Goal: Task Accomplishment & Management: Manage account settings

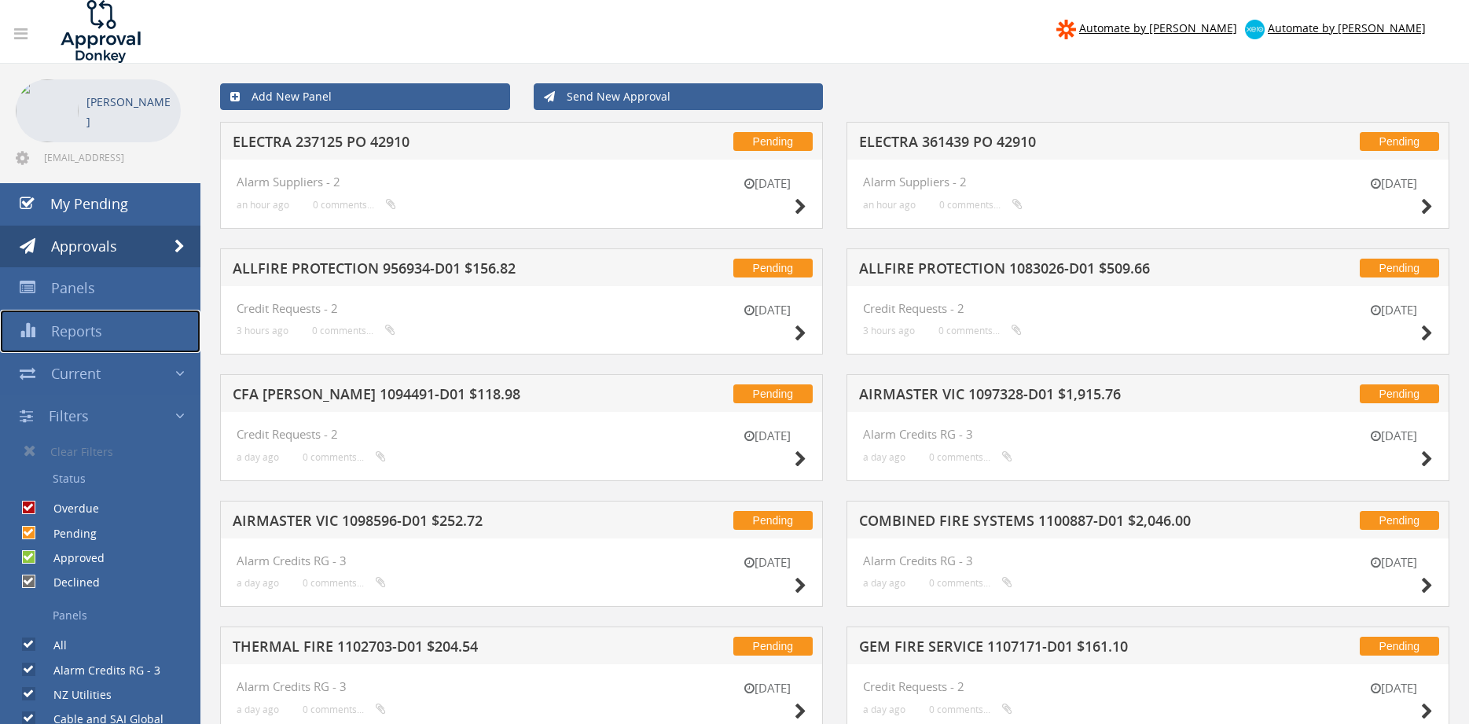
click at [87, 332] on span "Reports" at bounding box center [76, 330] width 51 height 19
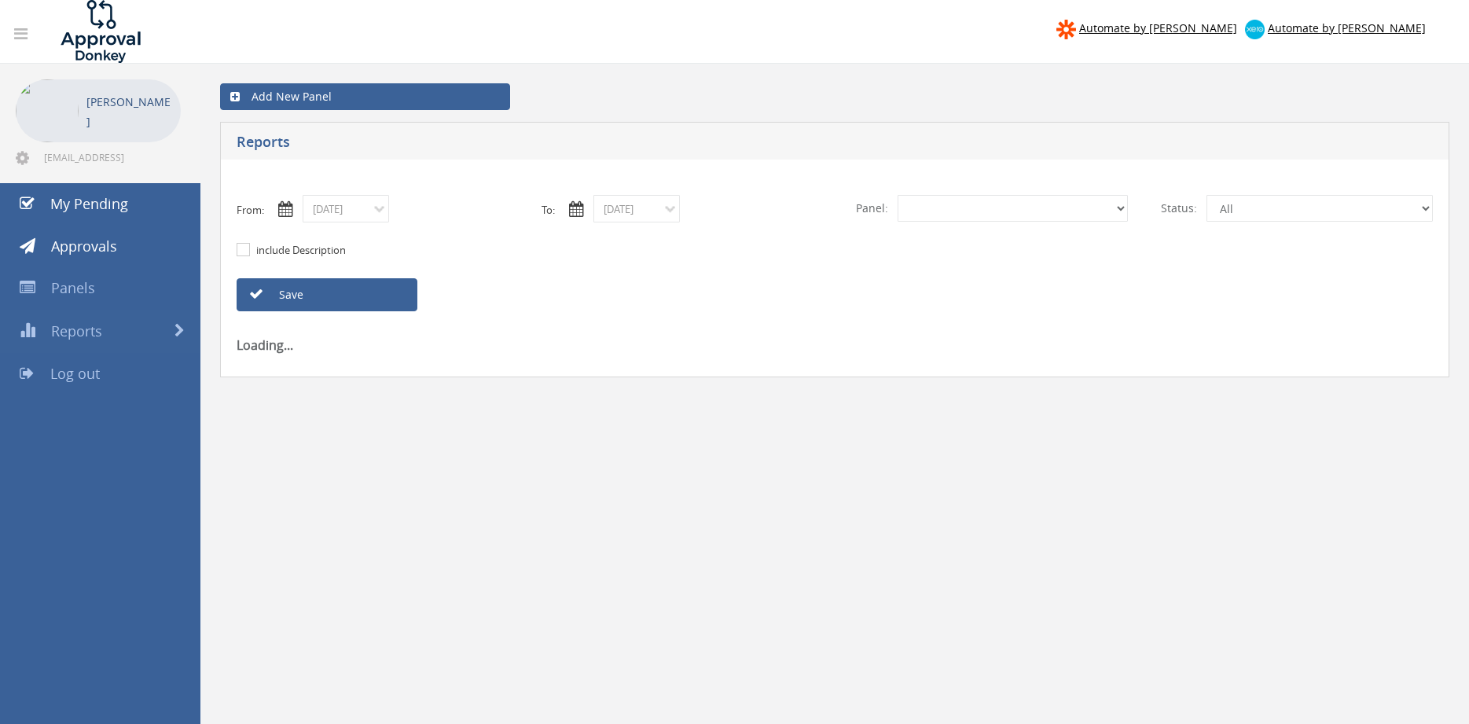
select select "number:0"
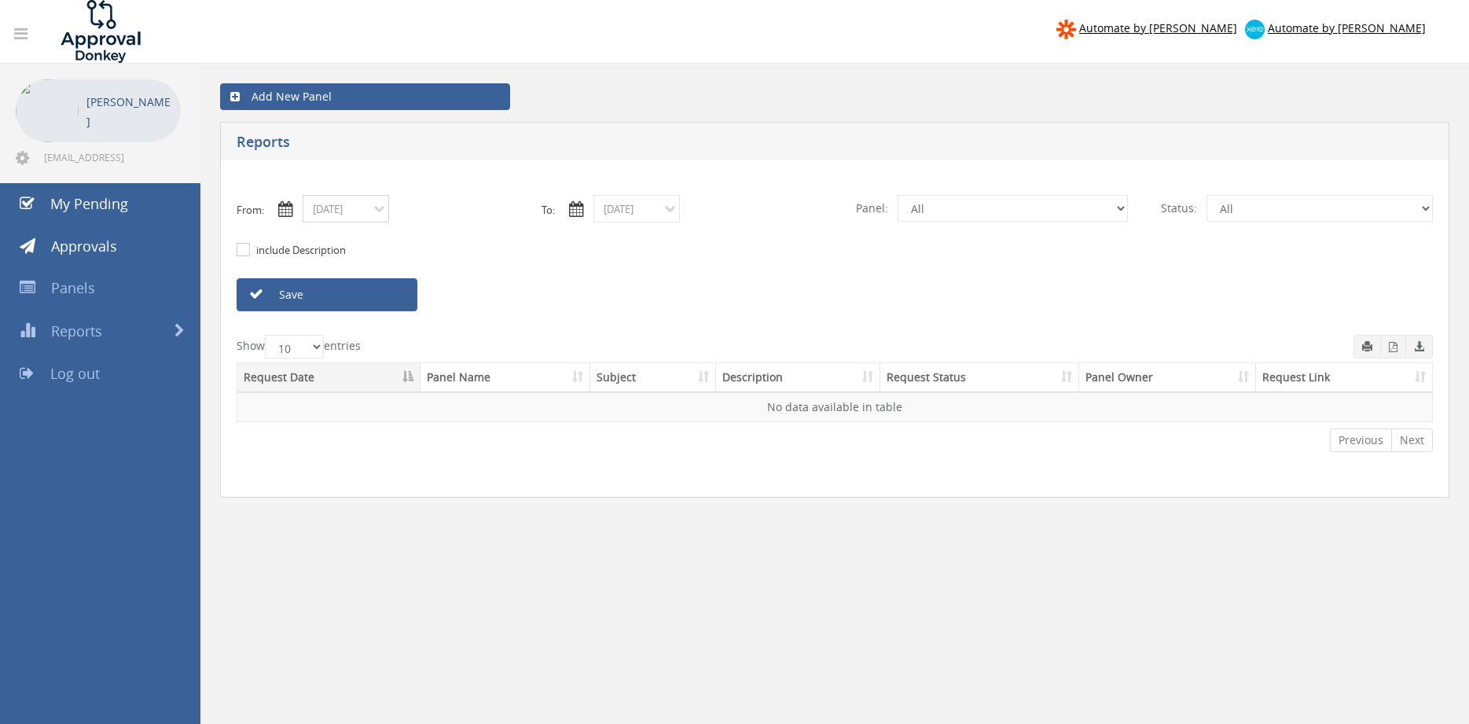
click at [359, 214] on input "10/02/2025" at bounding box center [346, 209] width 86 height 28
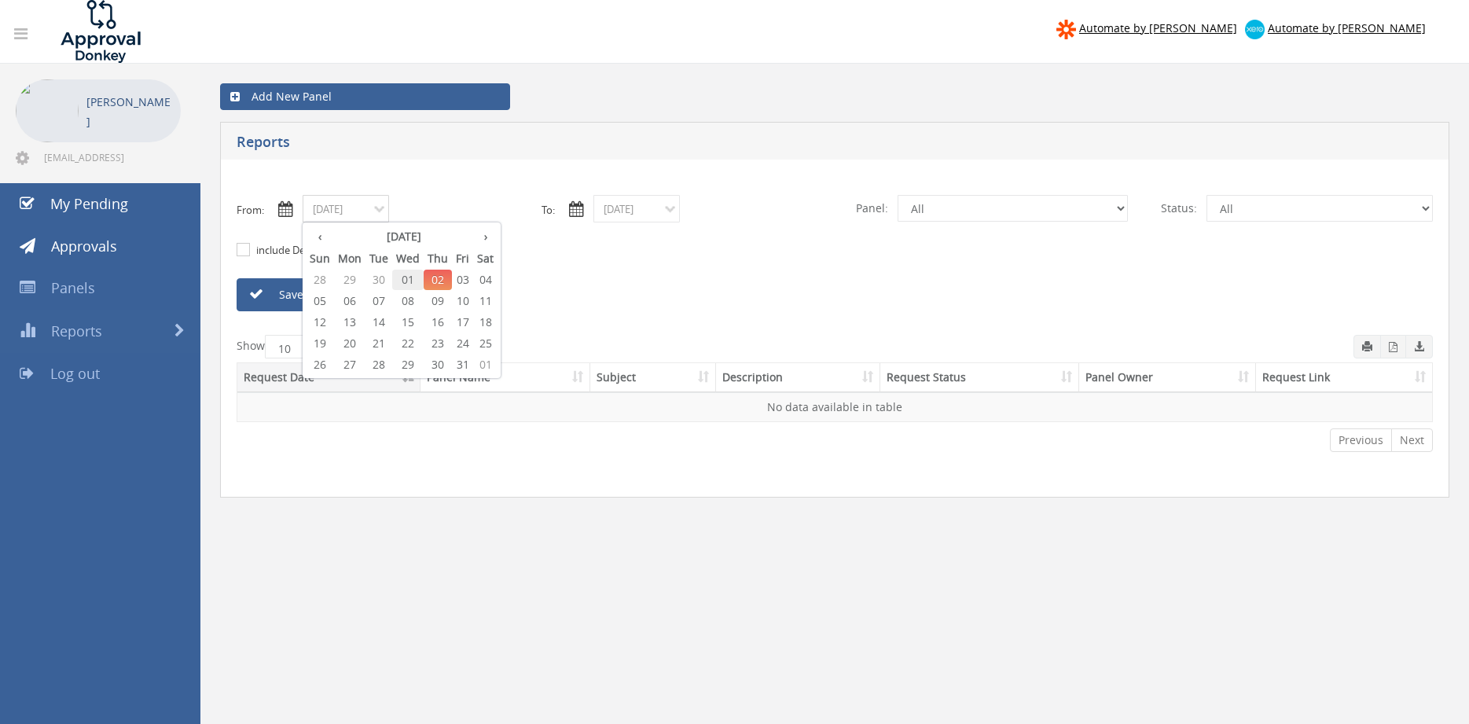
click at [405, 281] on span "01" at bounding box center [407, 280] width 31 height 20
type input "10/01/2025"
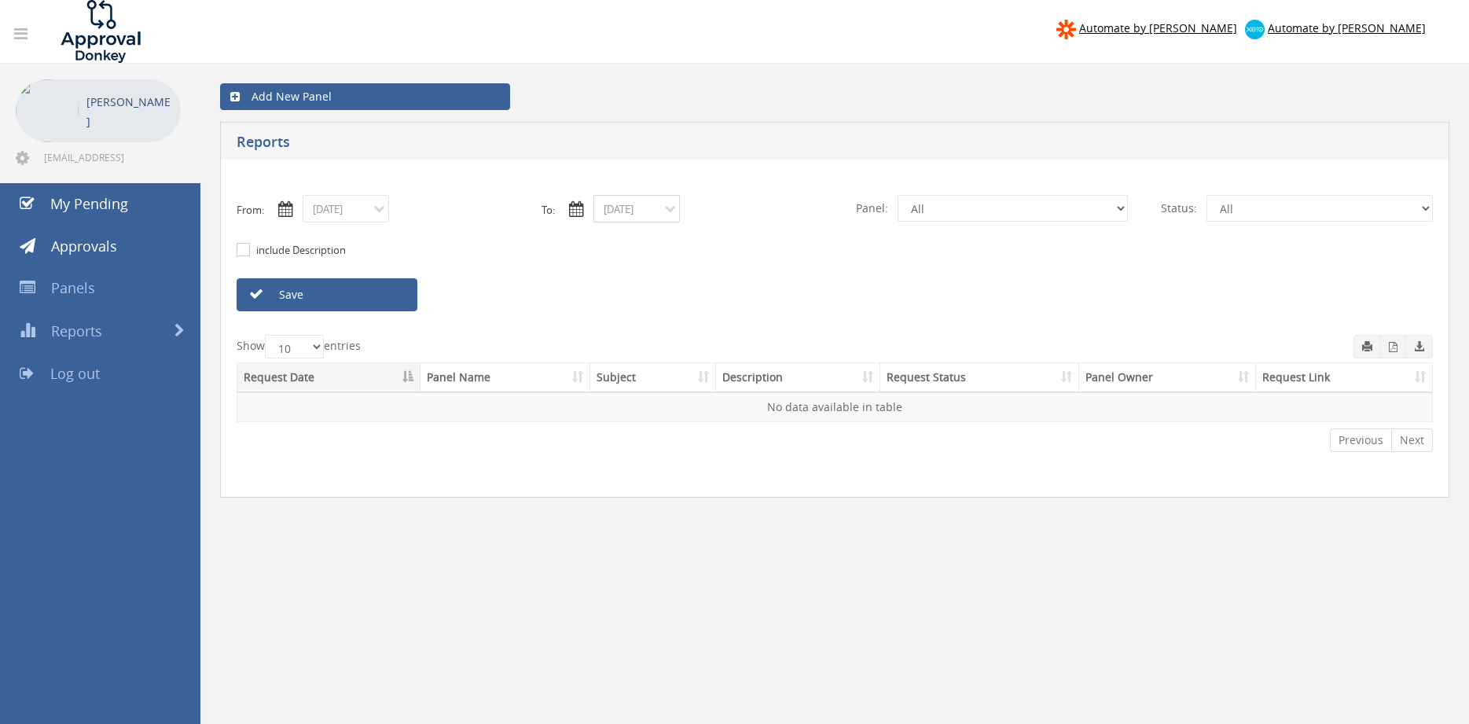
click at [637, 211] on input "10/02/2025" at bounding box center [636, 209] width 86 height 28
click at [697, 276] on span "01" at bounding box center [698, 280] width 31 height 20
type input "10/01/2025"
click at [897, 195] on select "All Alarm Credits RG - 3 NZ Utilities Cable and SAI Global NZ Alarms-1 NZ FX Pa…" at bounding box center [1012, 208] width 230 height 27
select select "number:9741"
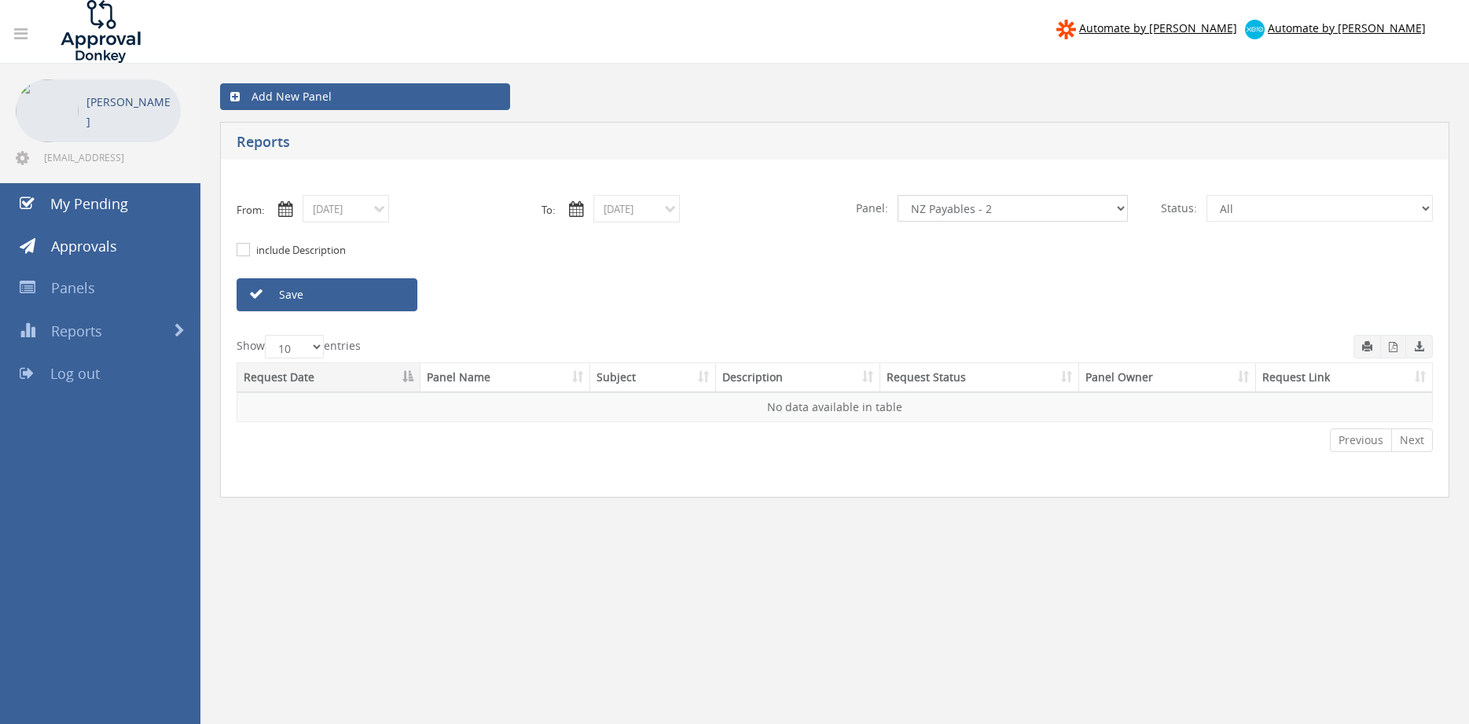
click option "NZ Payables - 2" at bounding box center [0, 0] width 0 height 0
click at [391, 295] on link "Save" at bounding box center [327, 294] width 181 height 33
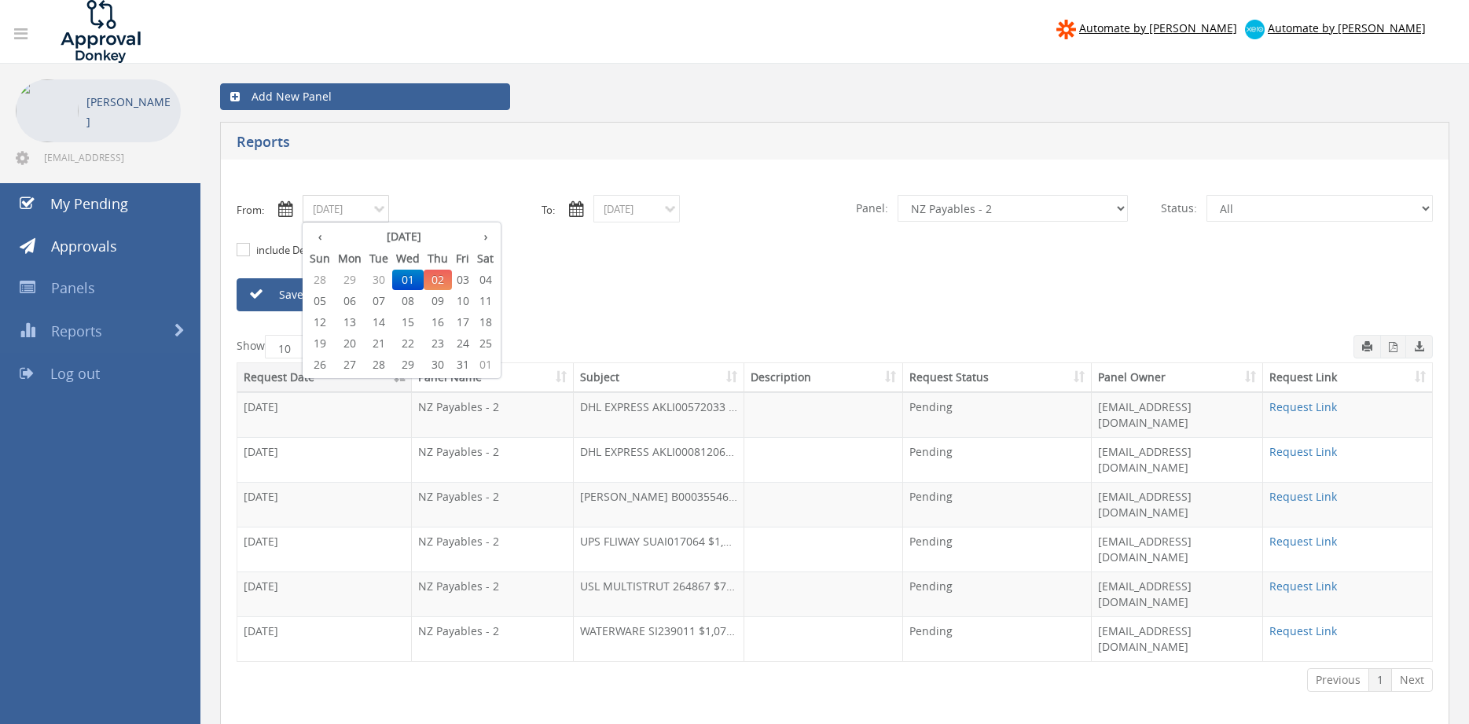
click at [369, 221] on input "10/01/2025" at bounding box center [346, 209] width 86 height 28
click at [327, 237] on th "‹" at bounding box center [320, 237] width 28 height 22
click at [383, 359] on span "30" at bounding box center [378, 364] width 27 height 20
type input "09/30/2025"
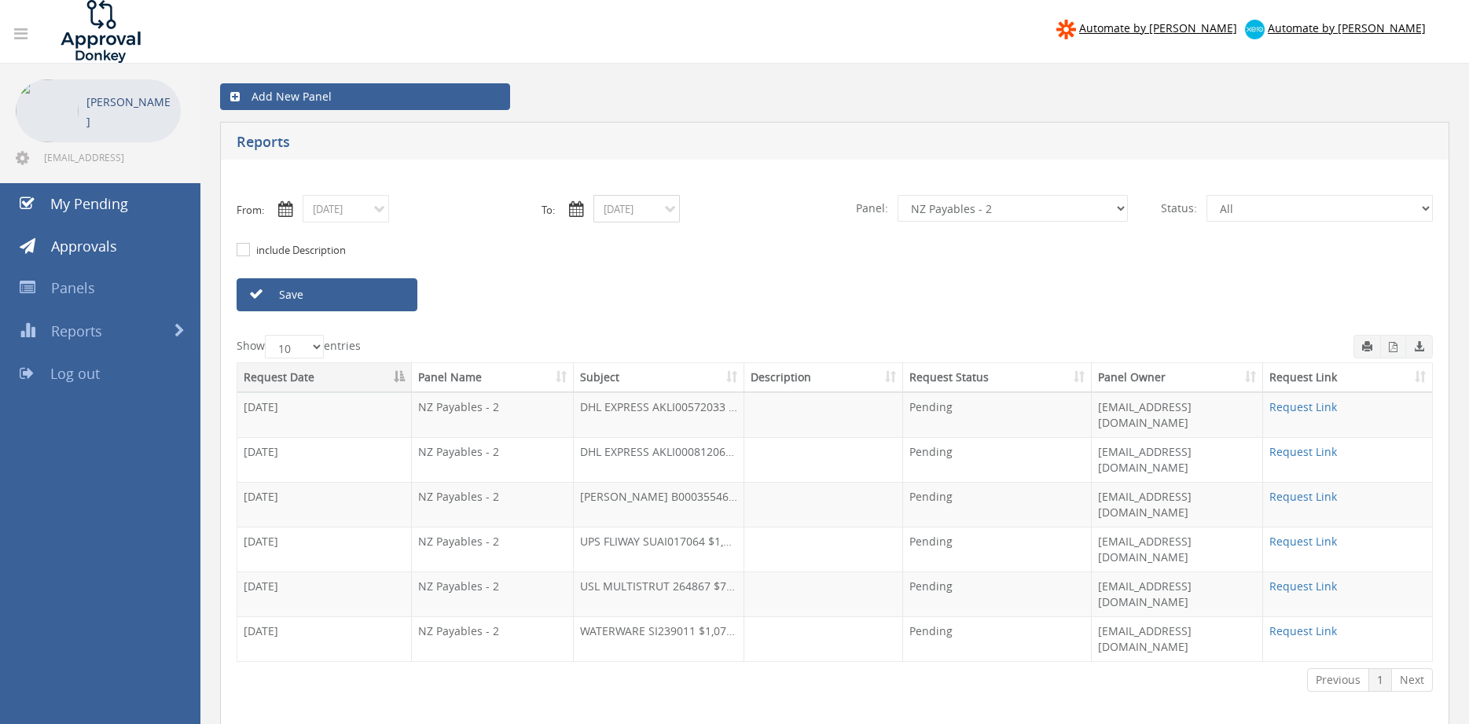
click at [616, 213] on input "10/01/2025" at bounding box center [636, 209] width 86 height 28
click at [608, 237] on th "‹" at bounding box center [610, 237] width 28 height 22
click at [673, 364] on span "30" at bounding box center [669, 364] width 27 height 20
type input "09/30/2025"
click at [387, 296] on link "Save" at bounding box center [327, 294] width 181 height 33
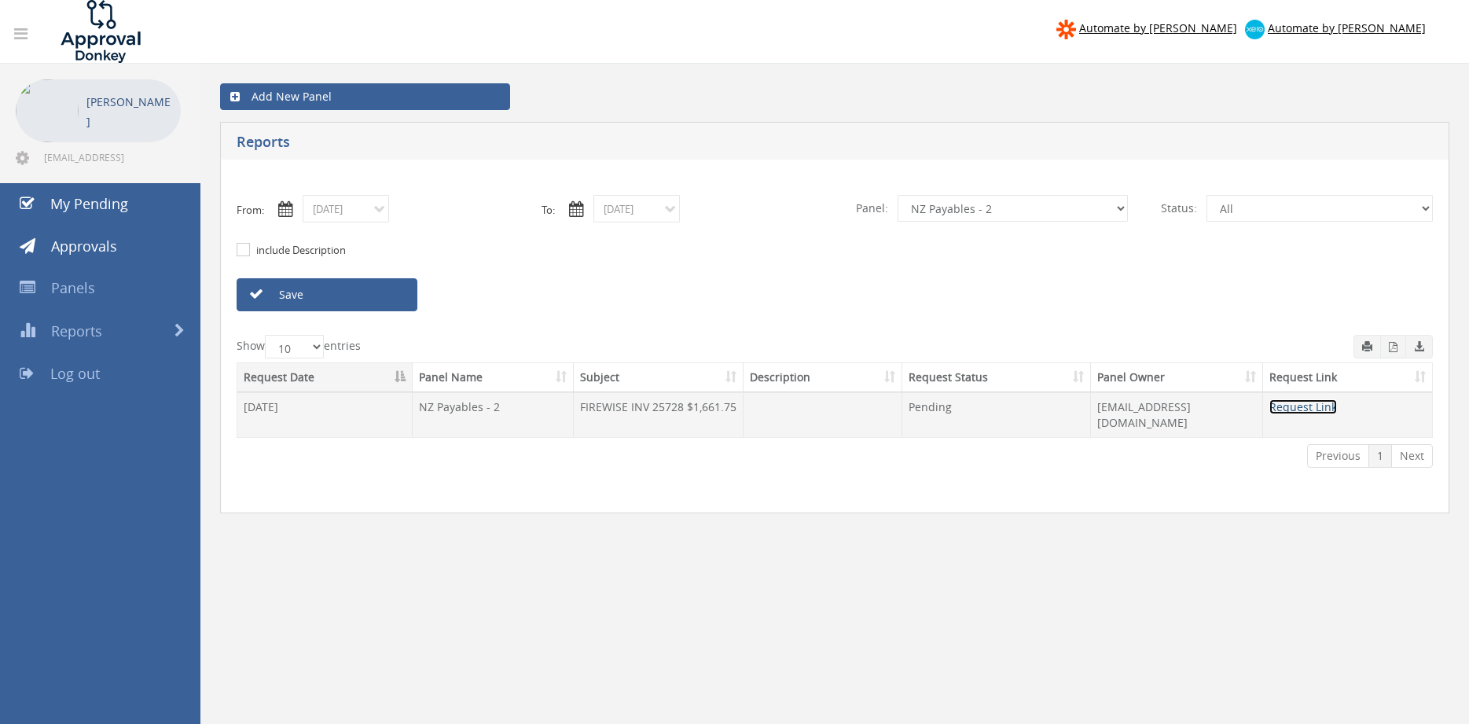
click at [1305, 406] on link "Request Link" at bounding box center [1303, 406] width 68 height 15
click at [376, 206] on input "09/30/2025" at bounding box center [346, 209] width 86 height 28
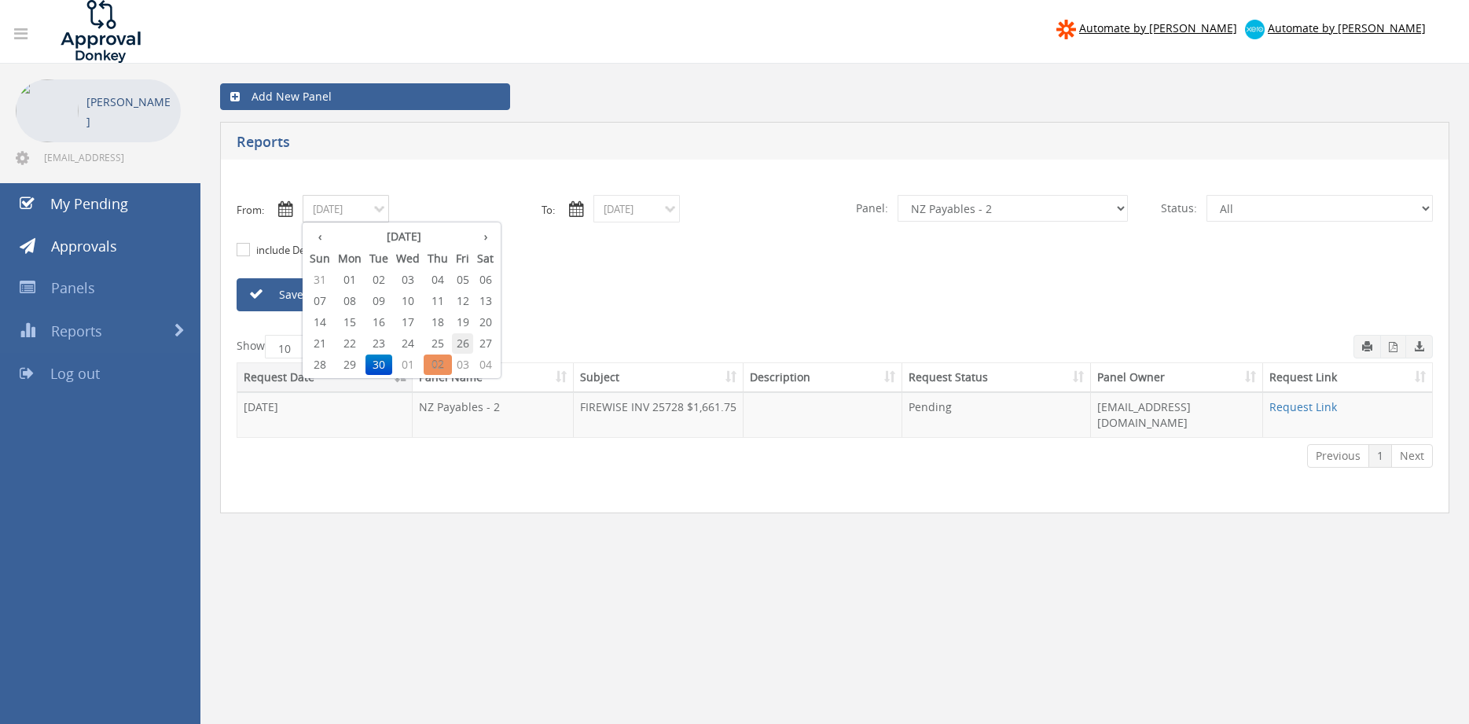
click at [464, 340] on span "26" at bounding box center [462, 343] width 21 height 20
type input "09/26/2025"
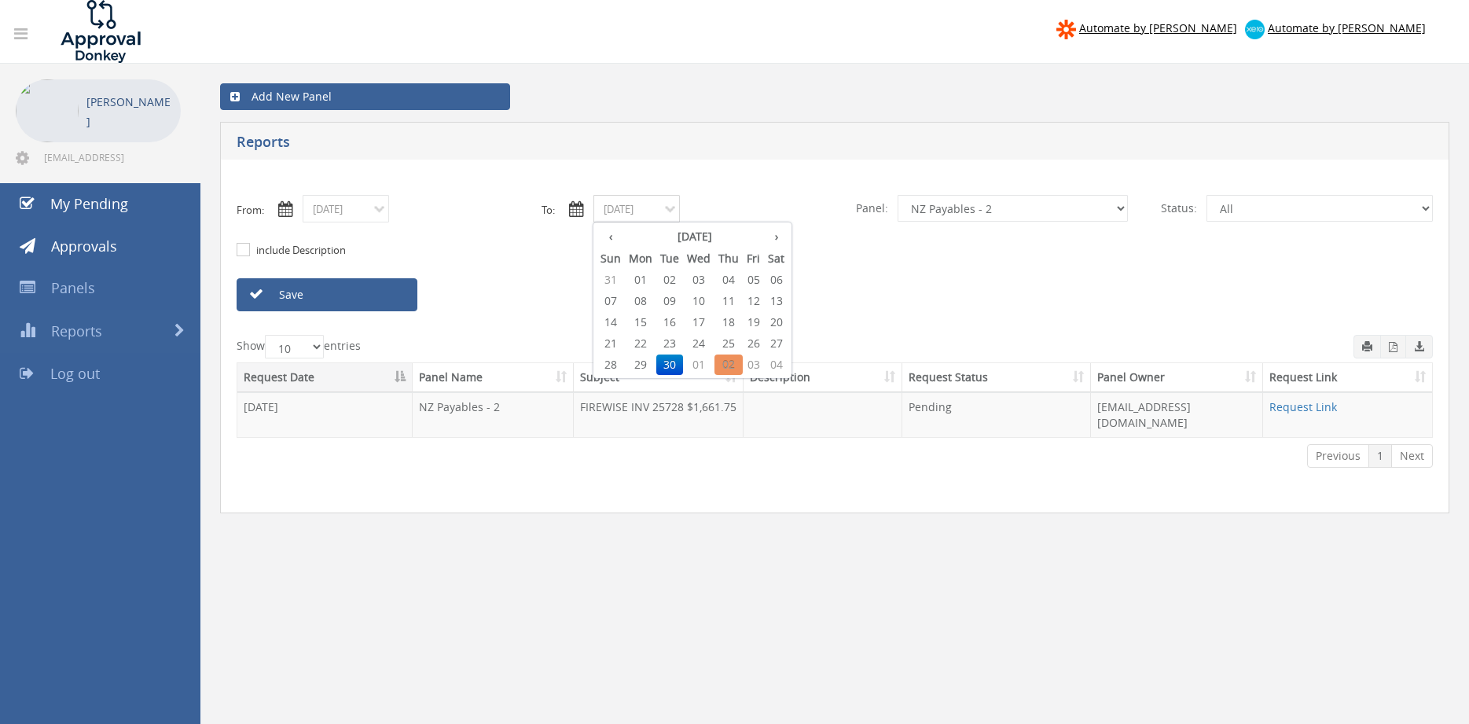
click at [662, 204] on input "09/30/2025" at bounding box center [636, 209] width 86 height 28
click at [760, 343] on span "26" at bounding box center [753, 343] width 21 height 20
type input "09/26/2025"
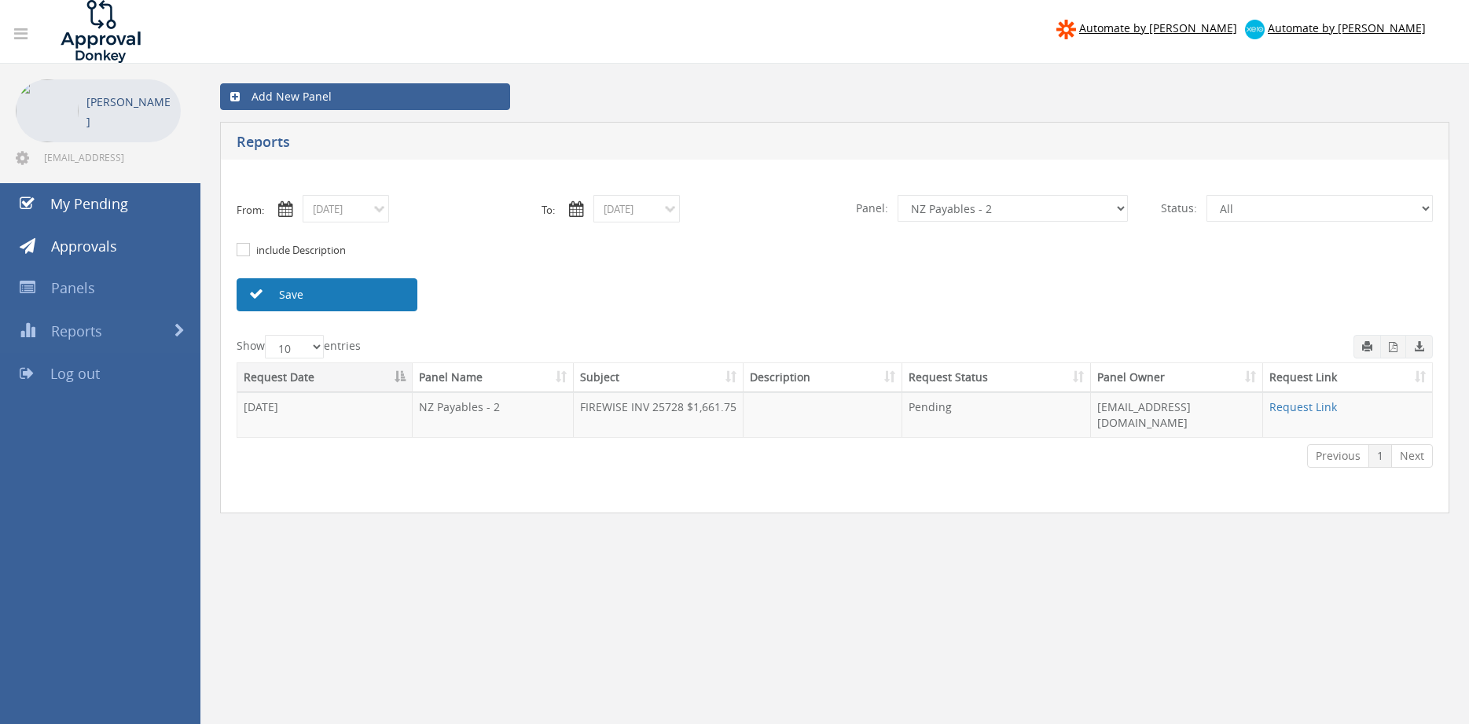
click at [374, 288] on link "Save" at bounding box center [327, 294] width 181 height 33
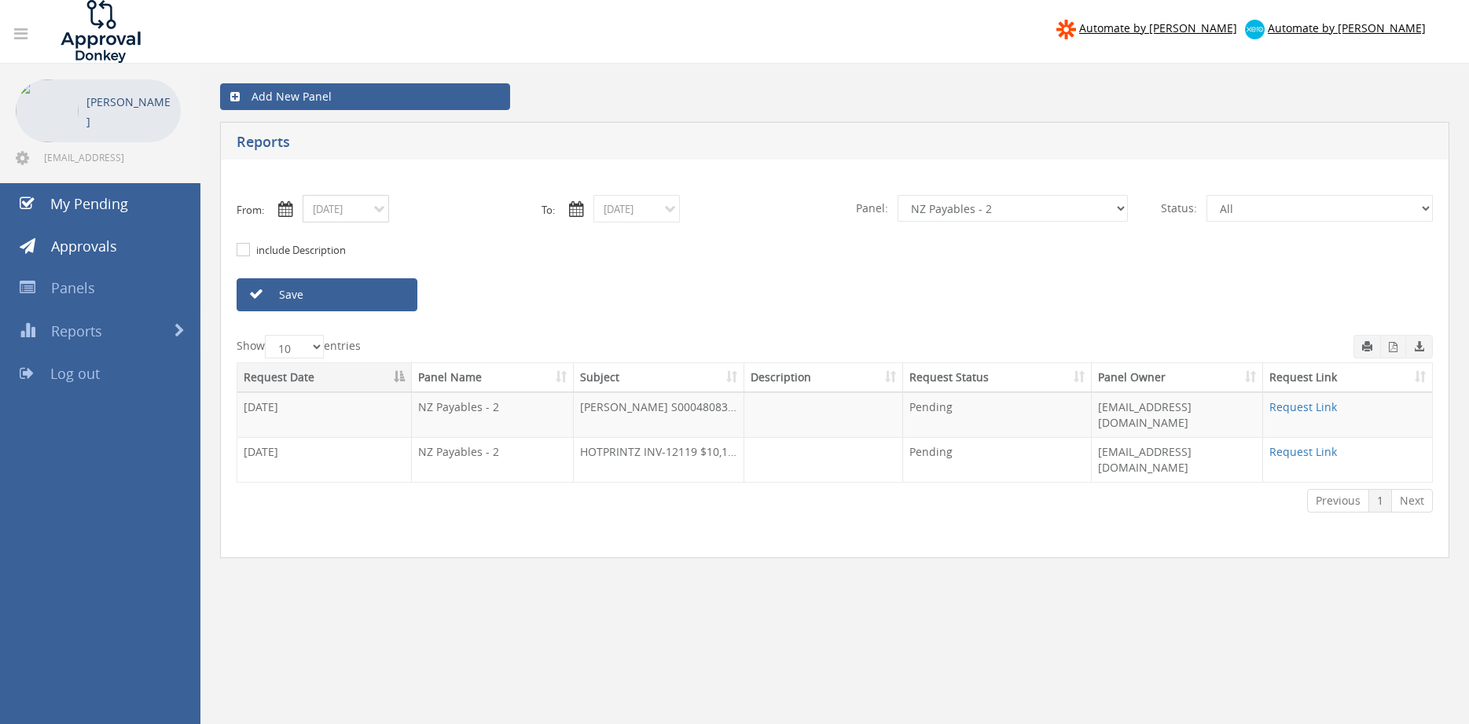
click at [356, 210] on input "09/26/2025" at bounding box center [346, 209] width 86 height 28
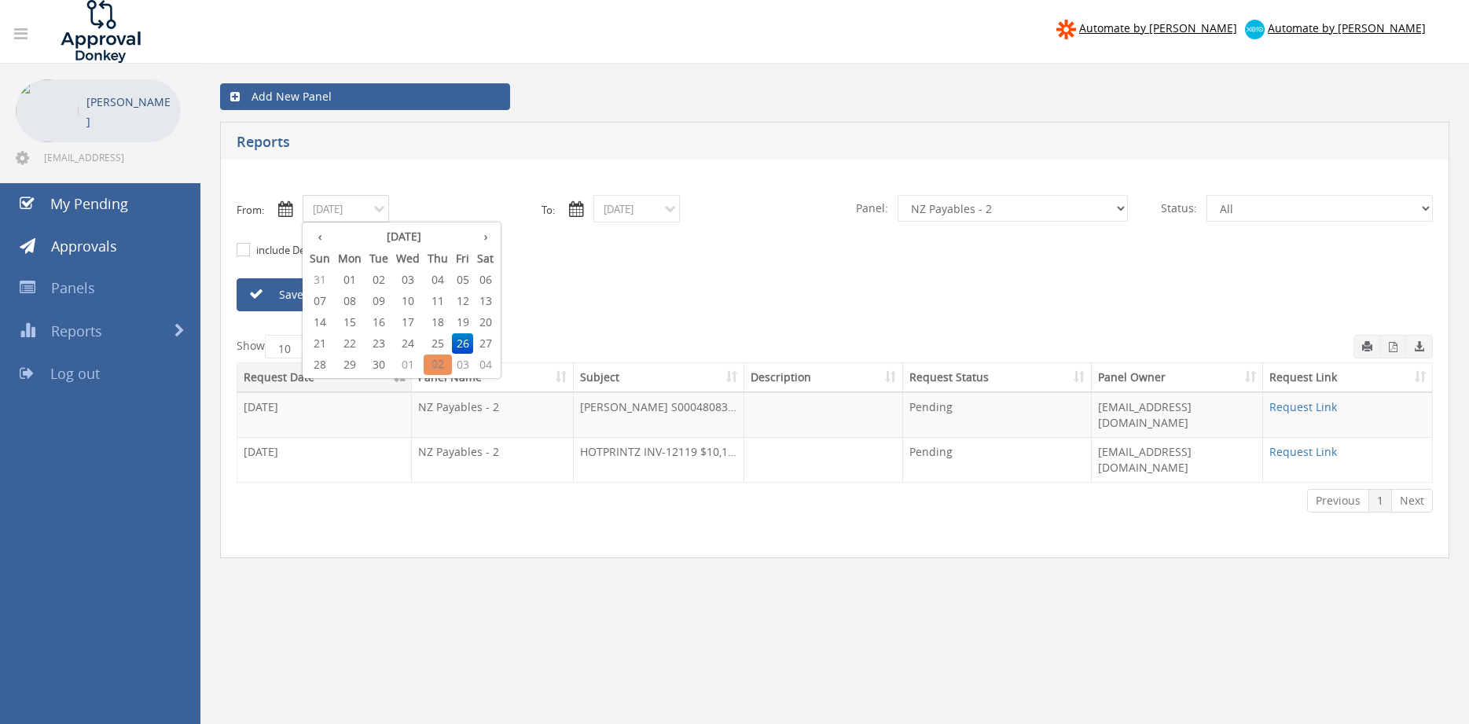
click at [410, 339] on span "24" at bounding box center [407, 343] width 31 height 20
type input "09/24/2025"
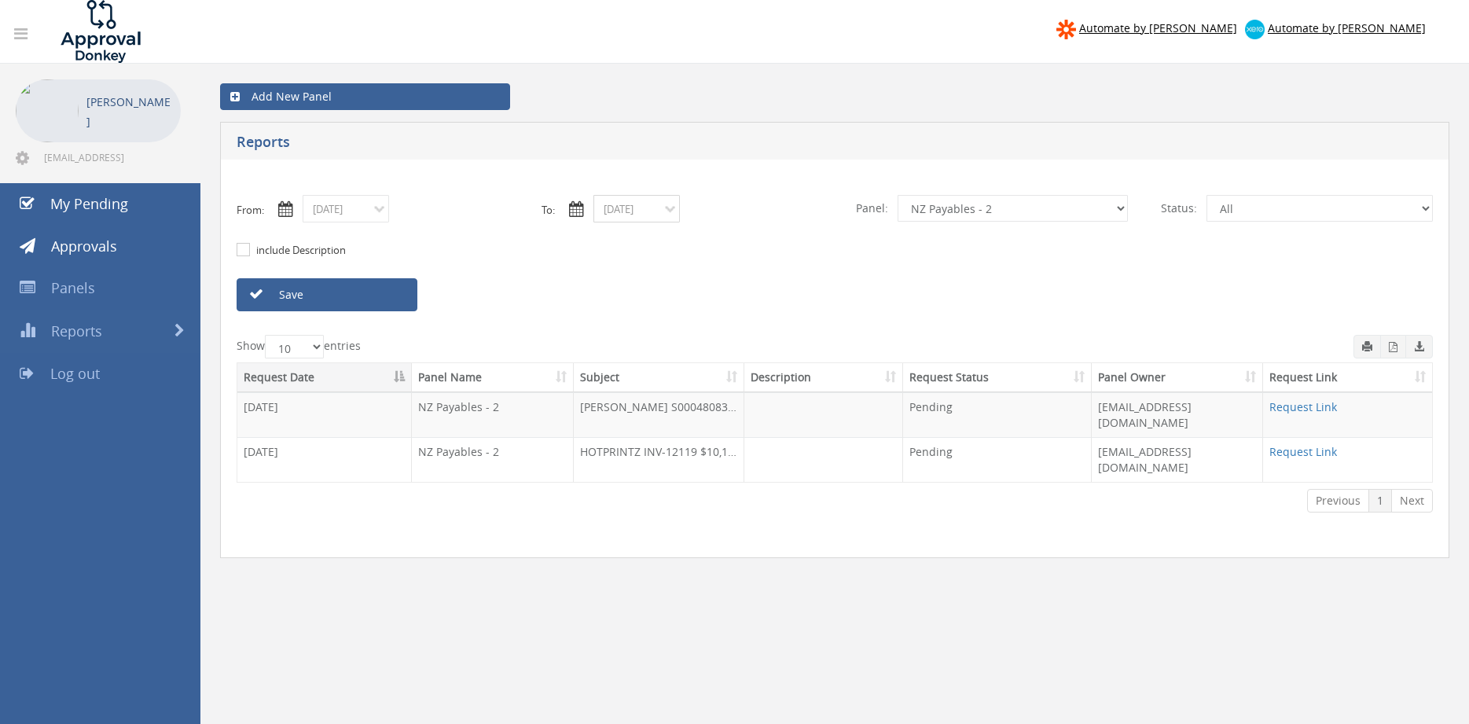
click at [611, 214] on input "09/26/2025" at bounding box center [636, 209] width 86 height 28
click at [701, 343] on span "24" at bounding box center [698, 343] width 31 height 20
type input "09/24/2025"
click at [357, 293] on link "Save" at bounding box center [327, 294] width 181 height 33
click at [348, 217] on input "09/24/2025" at bounding box center [346, 209] width 86 height 28
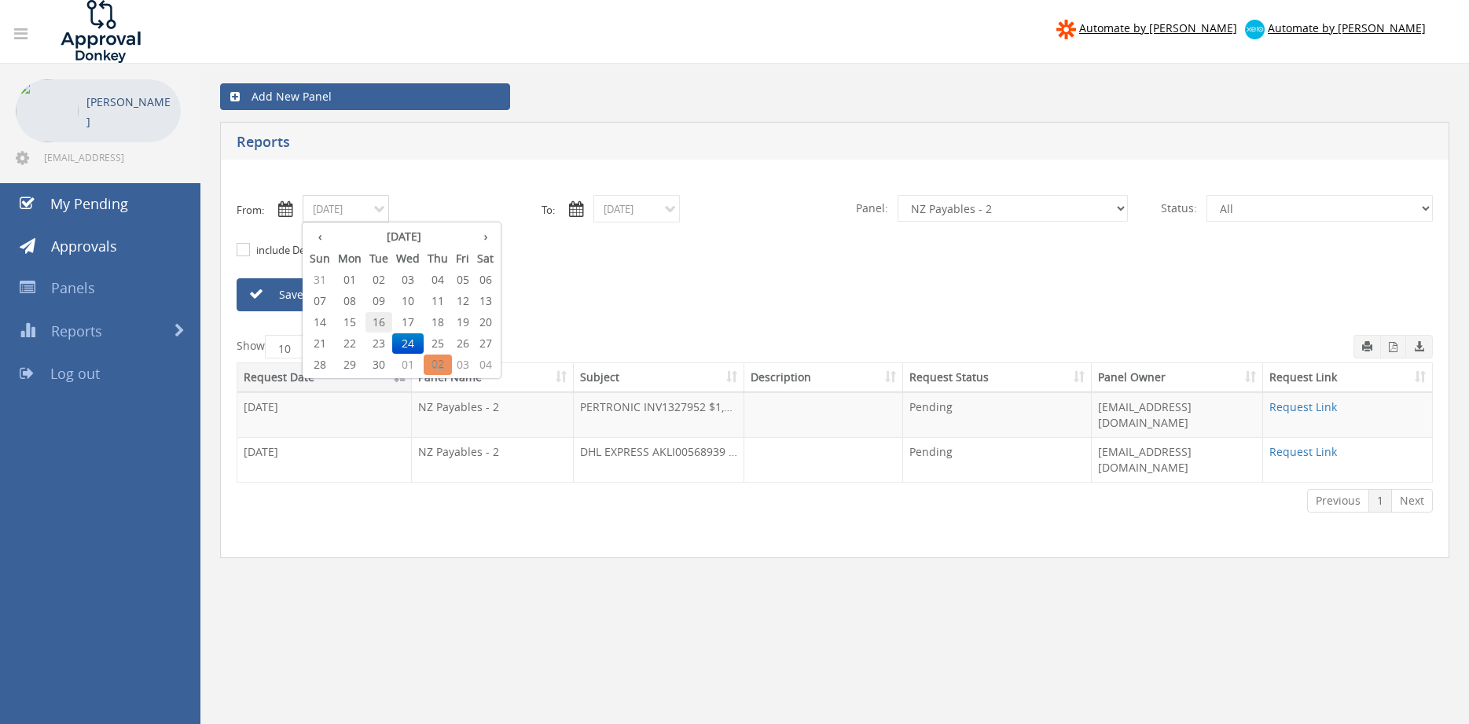
click at [383, 321] on span "16" at bounding box center [378, 322] width 27 height 20
type input "09/16/2025"
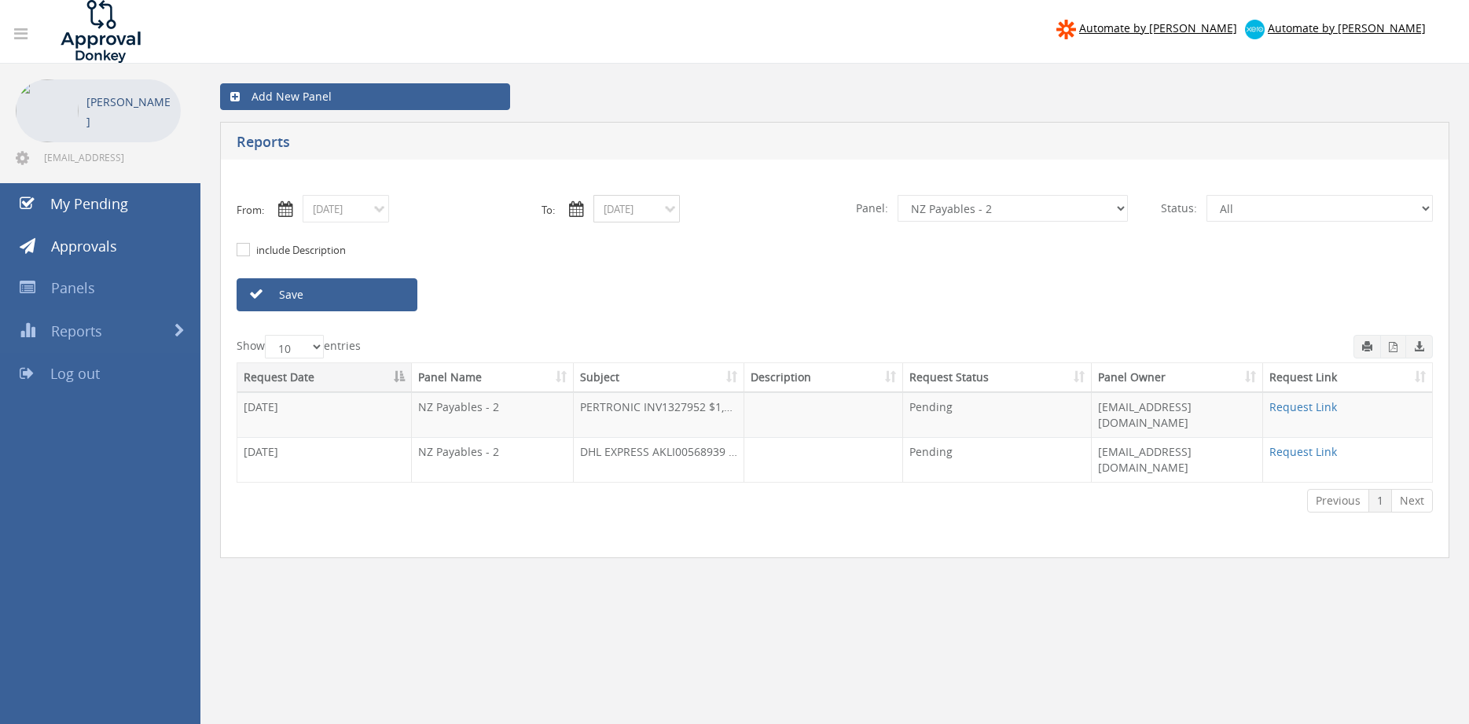
click at [626, 211] on input "09/24/2025" at bounding box center [636, 209] width 86 height 28
click at [675, 321] on span "16" at bounding box center [669, 322] width 27 height 20
type input "09/16/2025"
click at [392, 289] on link "Save" at bounding box center [327, 294] width 181 height 33
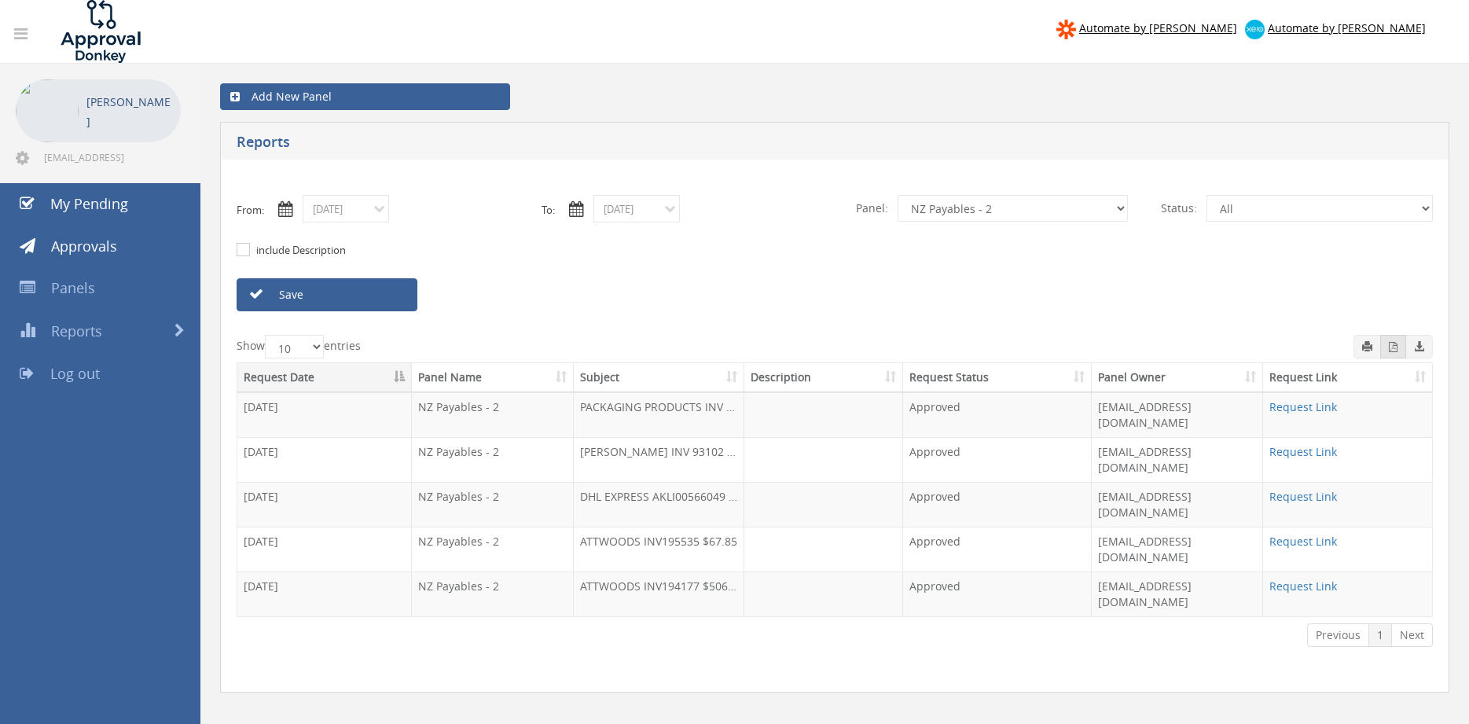
click at [1387, 347] on button "button" at bounding box center [1393, 347] width 26 height 24
click at [364, 210] on input "09/16/2025" at bounding box center [346, 209] width 86 height 28
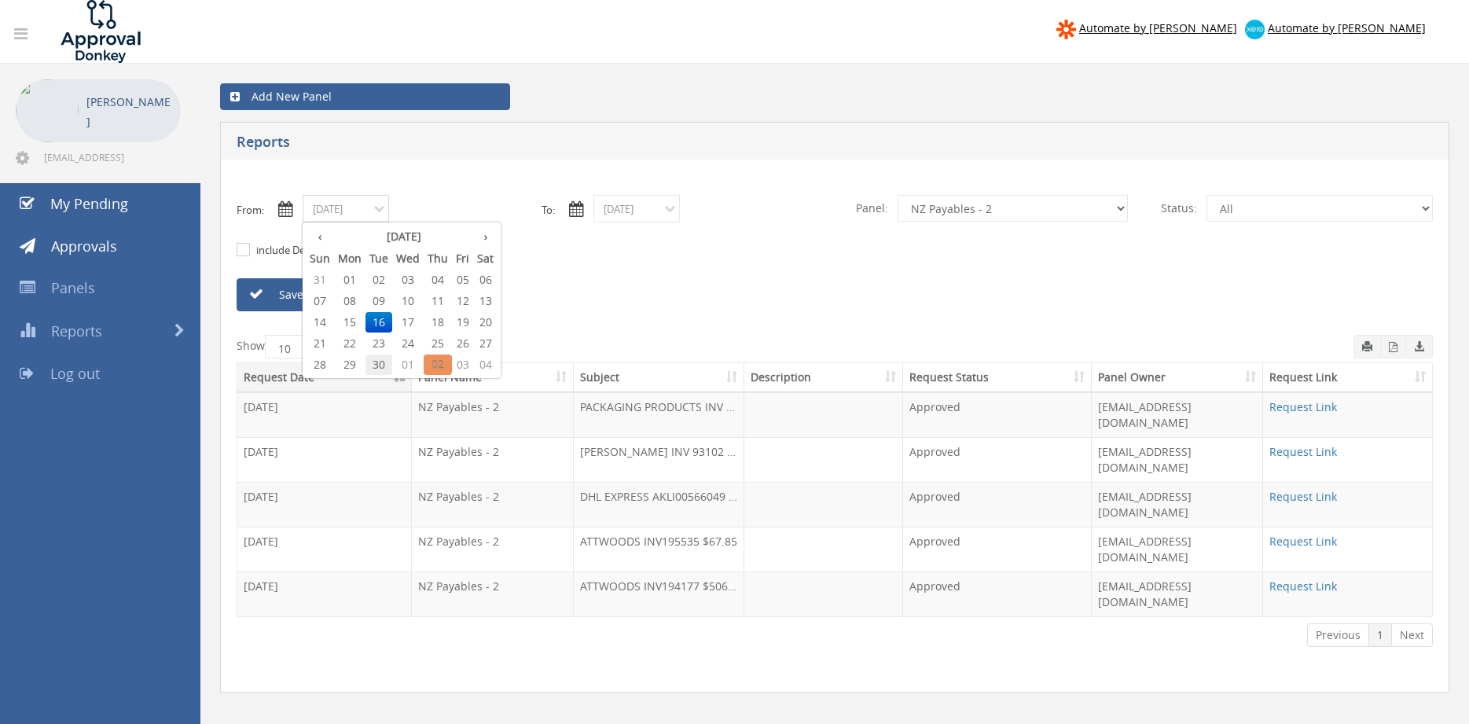
click at [383, 367] on span "30" at bounding box center [378, 364] width 27 height 20
type input "09/30/2025"
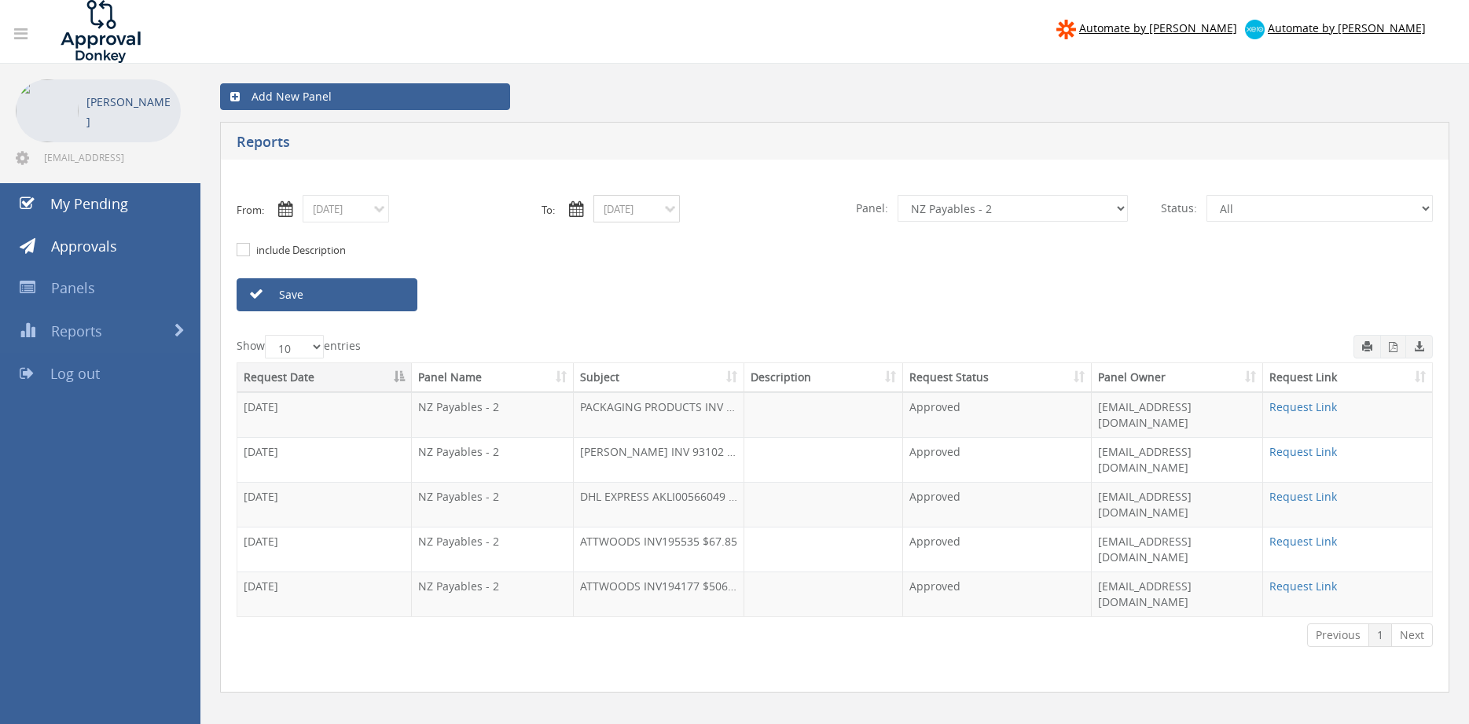
click at [637, 209] on input "09/16/2025" at bounding box center [636, 209] width 86 height 28
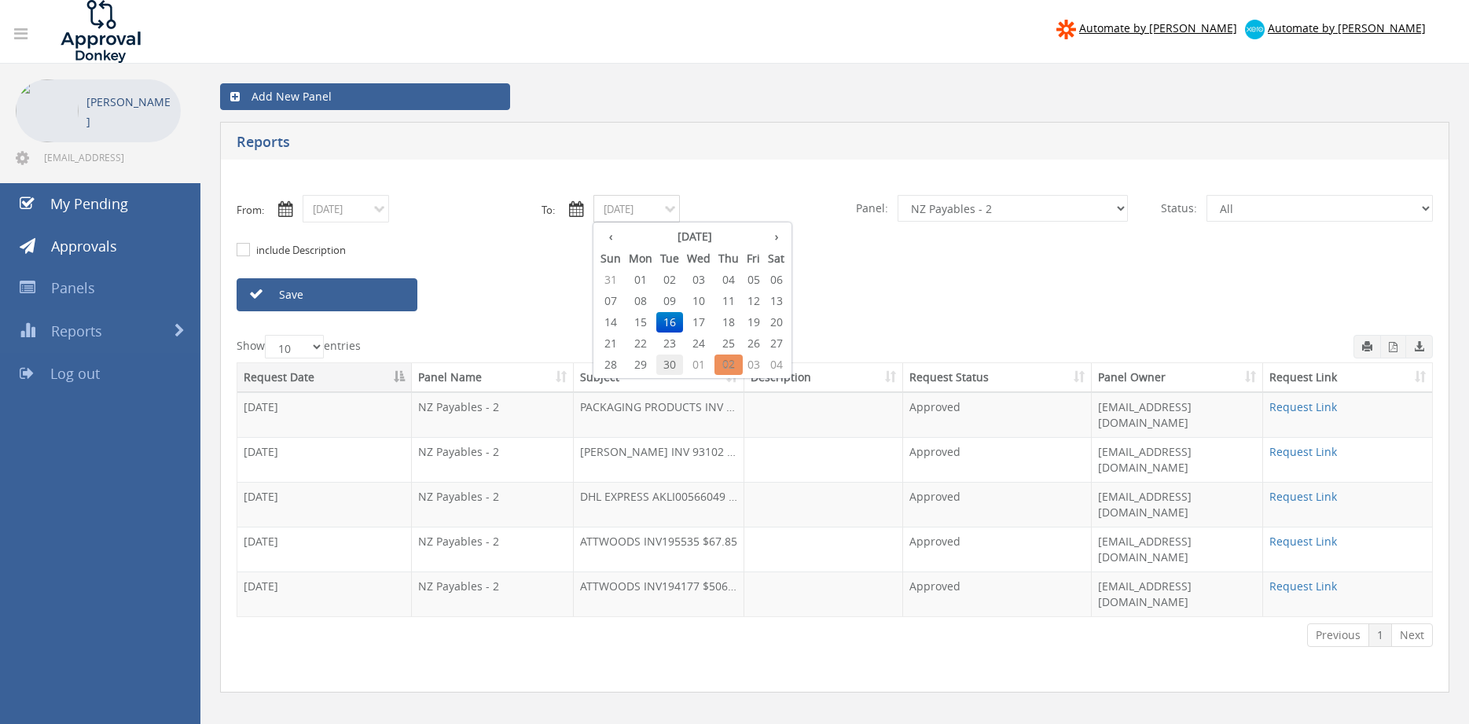
click at [669, 367] on span "30" at bounding box center [669, 364] width 27 height 20
type input "09/30/2025"
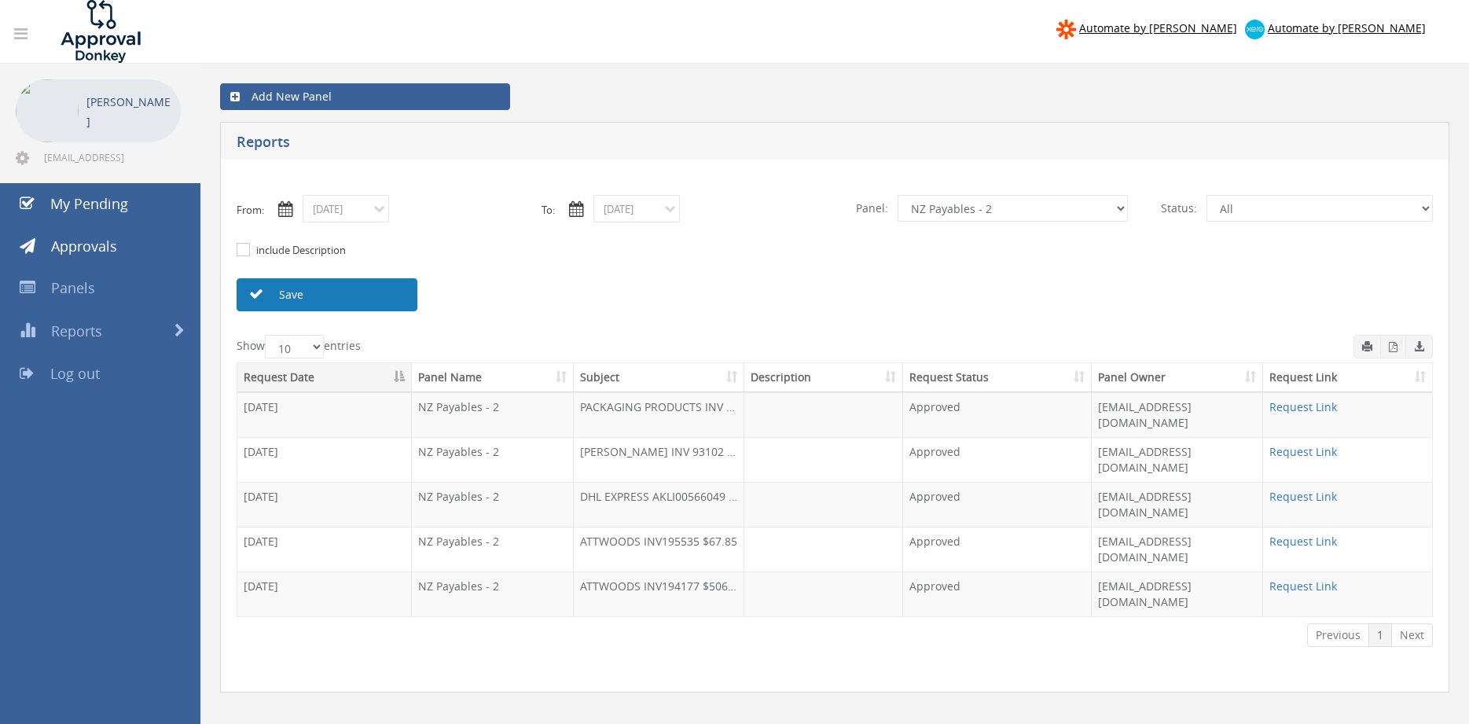
click at [390, 295] on link "Save" at bounding box center [327, 294] width 181 height 33
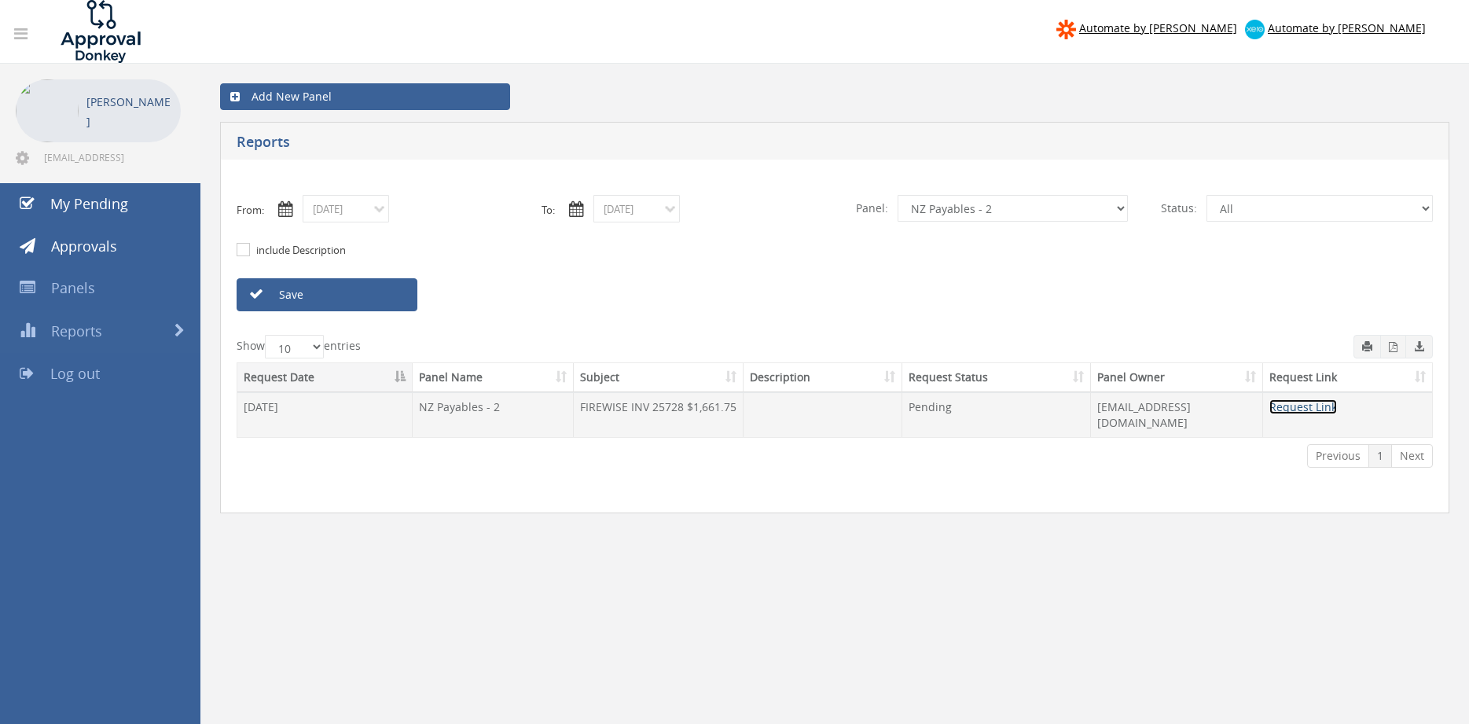
click at [1315, 407] on link "Request Link" at bounding box center [1303, 406] width 68 height 15
click at [897, 195] on select "All Alarm Credits RG - 3 NZ Utilities Cable and SAI Global NZ Alarms-1 NZ FX Pa…" at bounding box center [1012, 208] width 230 height 27
select select "number:9680"
click option "Alarm Suppliers - 2" at bounding box center [0, 0] width 0 height 0
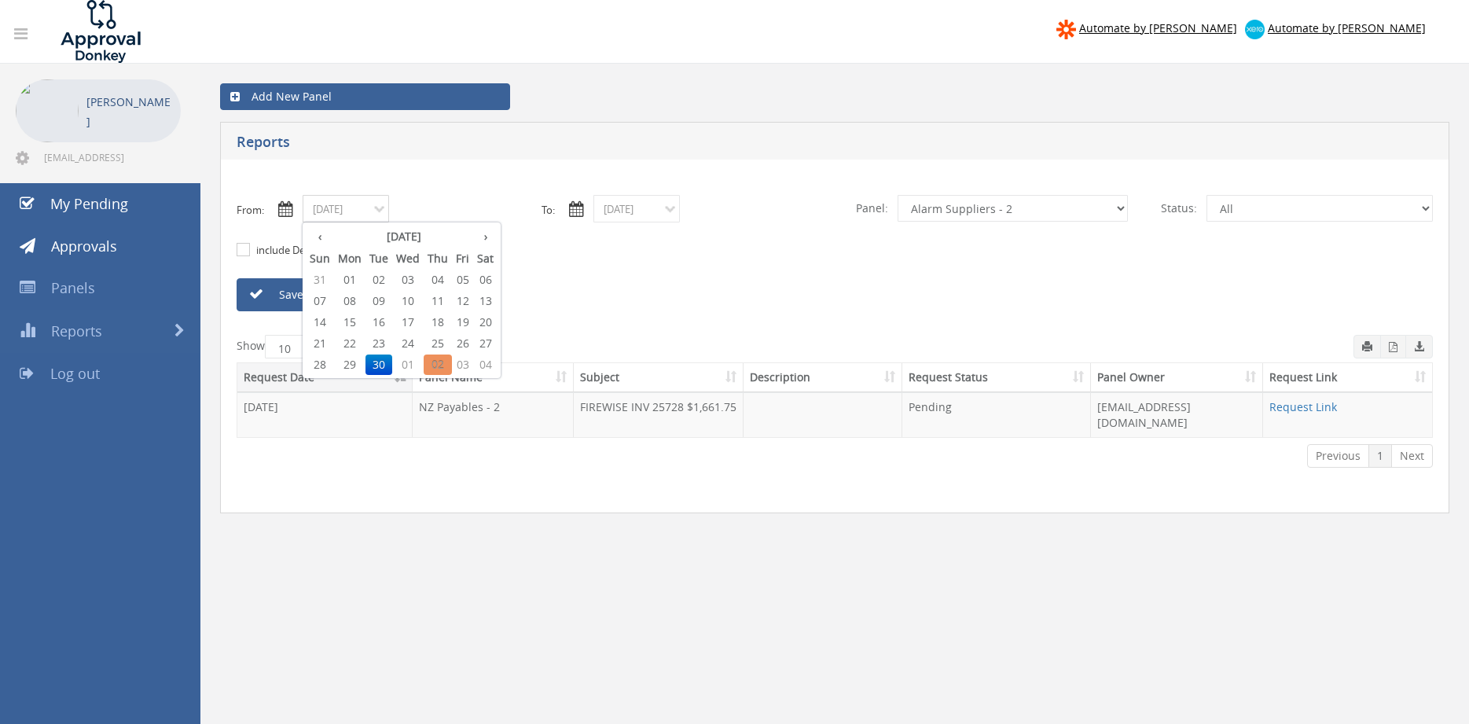
click at [351, 207] on input "09/30/2025" at bounding box center [346, 209] width 86 height 28
click at [487, 240] on th "›" at bounding box center [485, 237] width 24 height 22
click at [443, 279] on span "02" at bounding box center [438, 280] width 28 height 20
type input "10/02/2025"
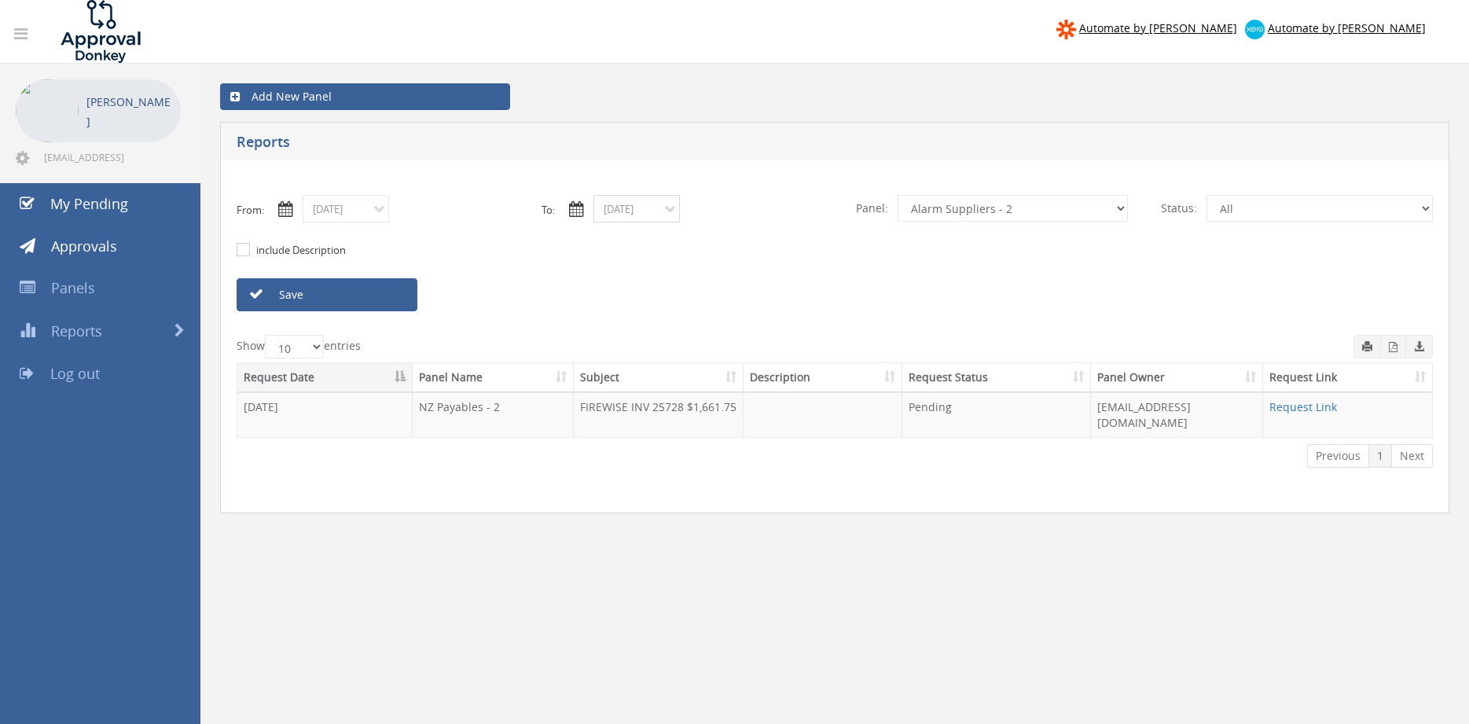
click at [648, 217] on input "09/30/2025" at bounding box center [636, 209] width 86 height 28
click at [776, 238] on th "›" at bounding box center [776, 237] width 24 height 22
click at [732, 281] on span "02" at bounding box center [728, 280] width 28 height 20
type input "10/02/2025"
click at [372, 301] on link "Save" at bounding box center [327, 294] width 181 height 33
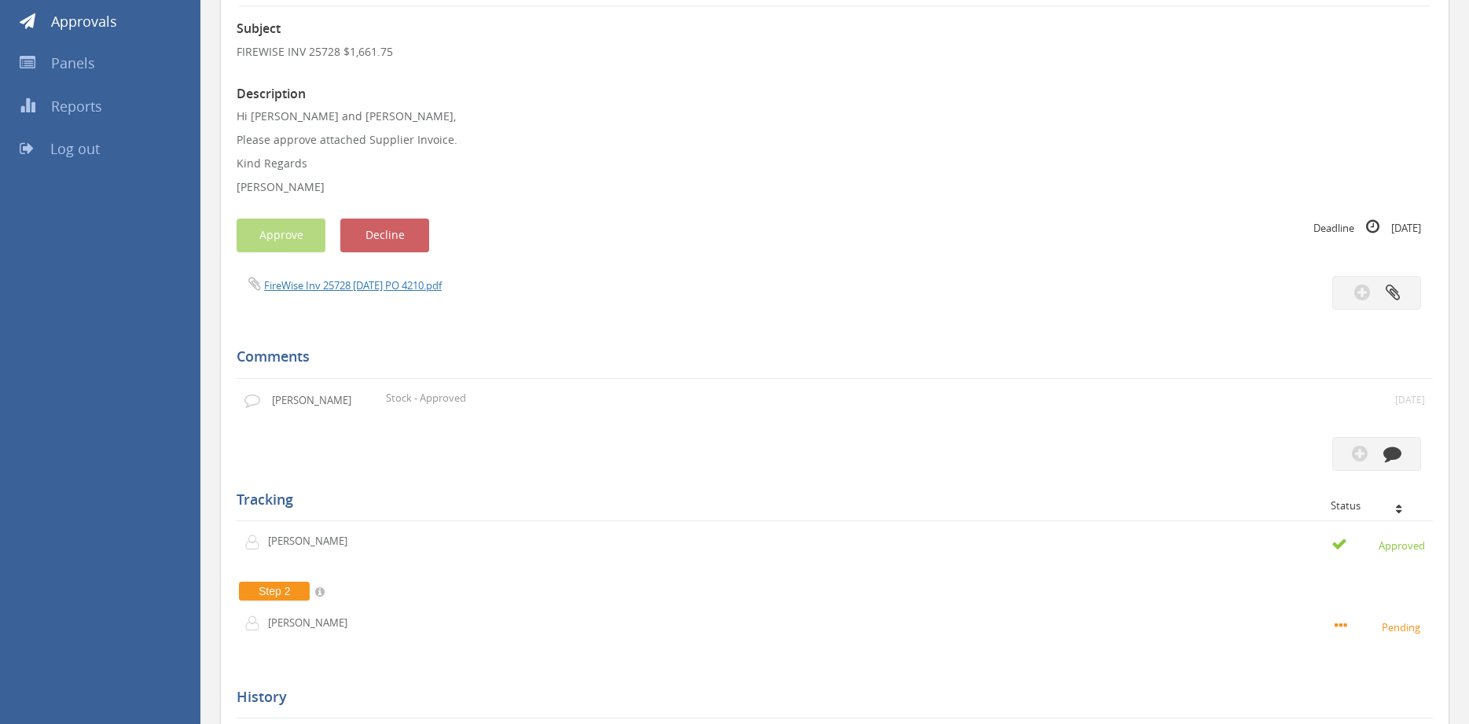
scroll to position [224, 0]
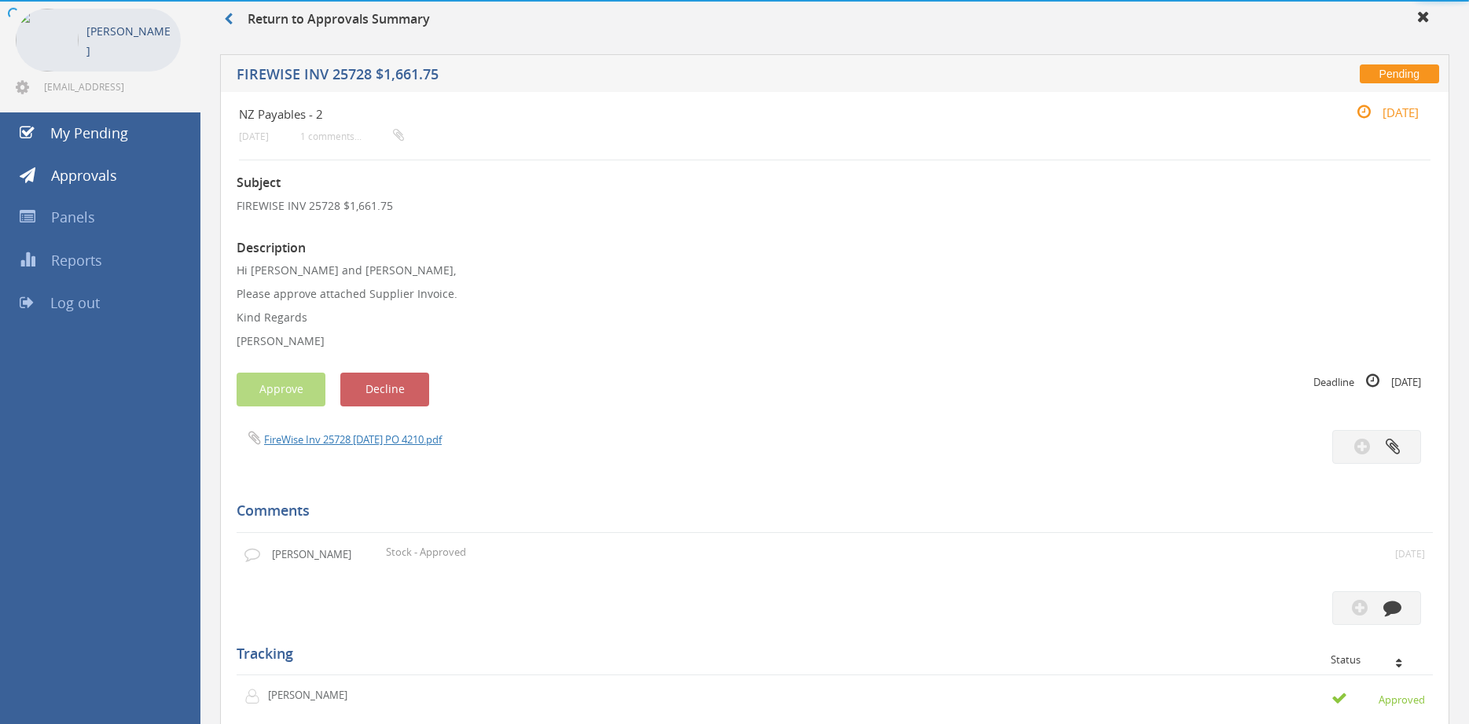
scroll to position [80, 0]
